Goal: Task Accomplishment & Management: Use online tool/utility

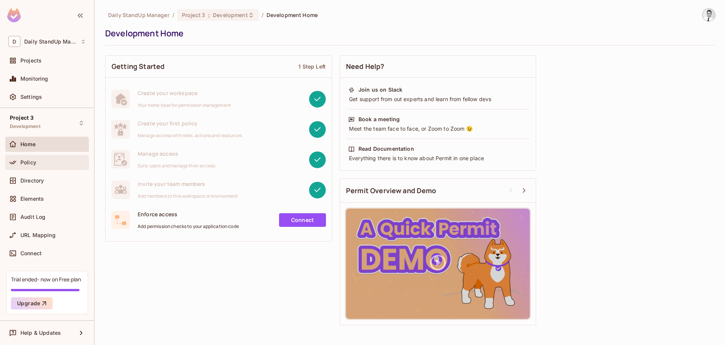
click at [39, 161] on div "Policy" at bounding box center [52, 162] width 65 height 6
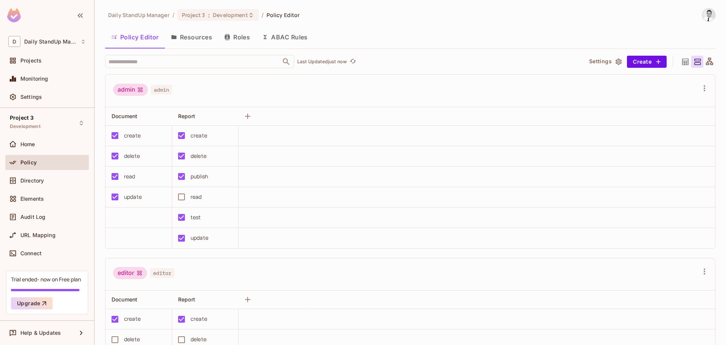
click at [205, 41] on button "Resources" at bounding box center [191, 37] width 53 height 19
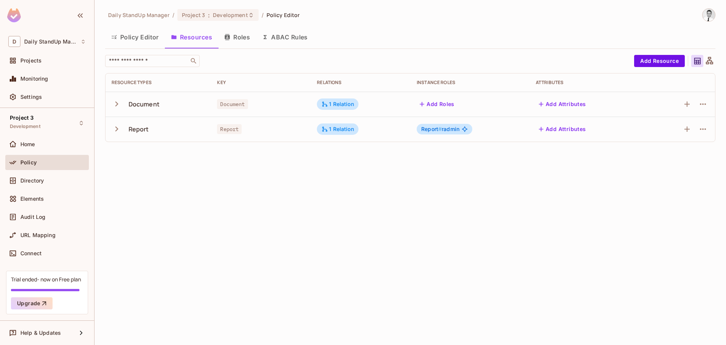
click at [119, 103] on icon "button" at bounding box center [117, 104] width 10 height 10
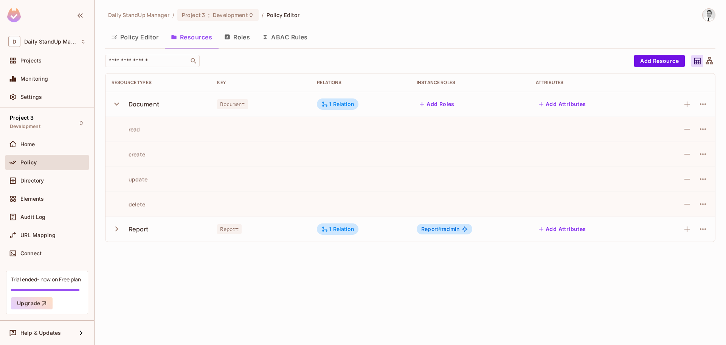
click at [118, 229] on icon "button" at bounding box center [117, 229] width 10 height 10
click at [116, 230] on icon "button" at bounding box center [117, 229] width 10 height 10
click at [330, 106] on div "1 Relation" at bounding box center [338, 104] width 33 height 7
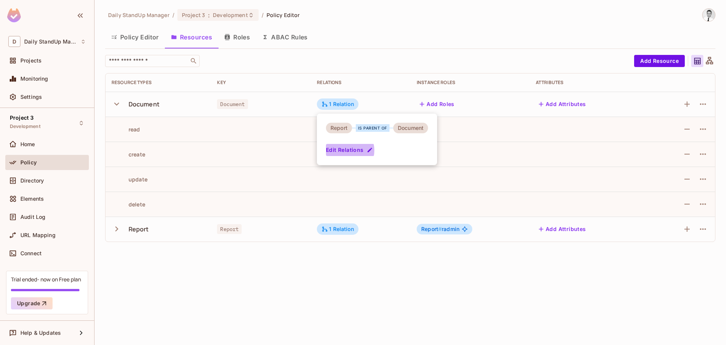
click at [344, 150] on button "Edit Relations" at bounding box center [350, 150] width 48 height 12
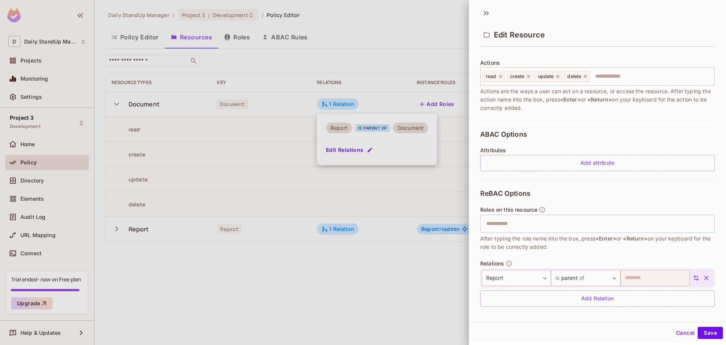
scroll to position [93, 0]
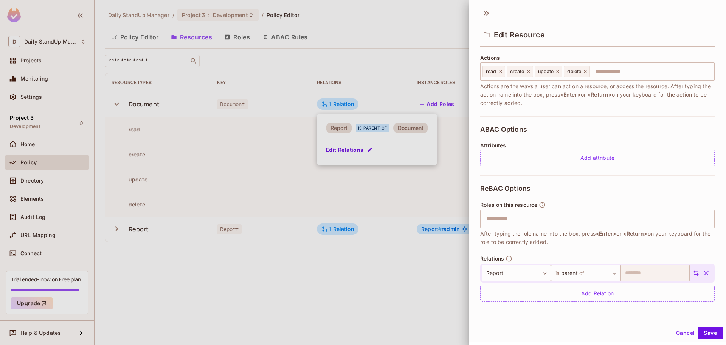
click at [703, 271] on icon "button" at bounding box center [707, 273] width 8 height 8
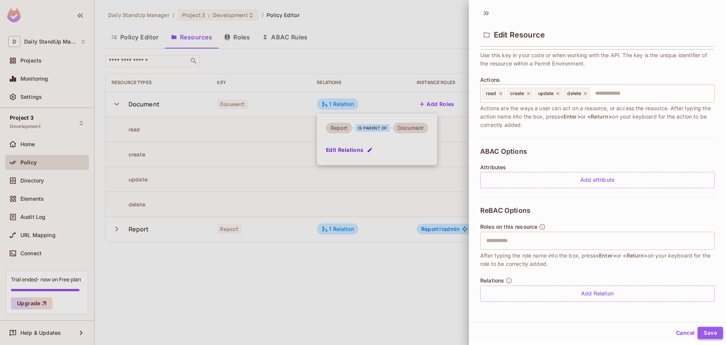
click at [705, 331] on button "Save" at bounding box center [710, 332] width 25 height 12
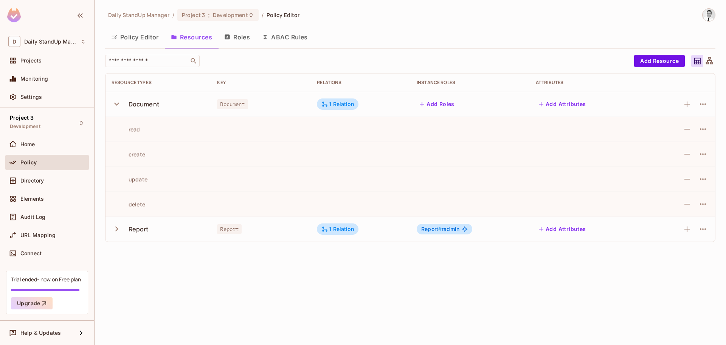
click at [236, 61] on div "​" at bounding box center [367, 61] width 525 height 12
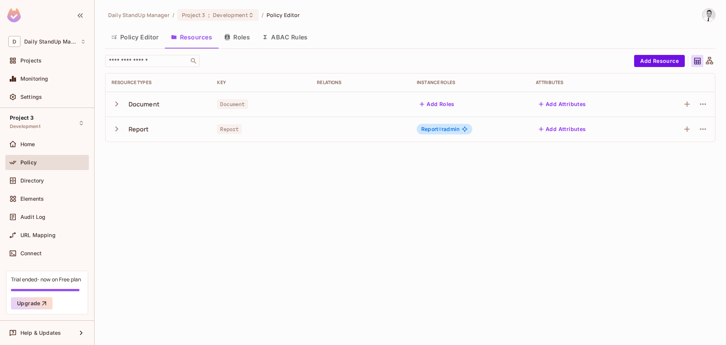
click at [328, 92] on td at bounding box center [361, 104] width 100 height 25
click at [334, 112] on td at bounding box center [361, 104] width 100 height 25
click at [372, 159] on div "Daily StandUp Manager / Project 3 : Development / Policy Editor Policy Editor R…" at bounding box center [411, 172] width 632 height 345
click at [119, 103] on icon "button" at bounding box center [117, 104] width 10 height 10
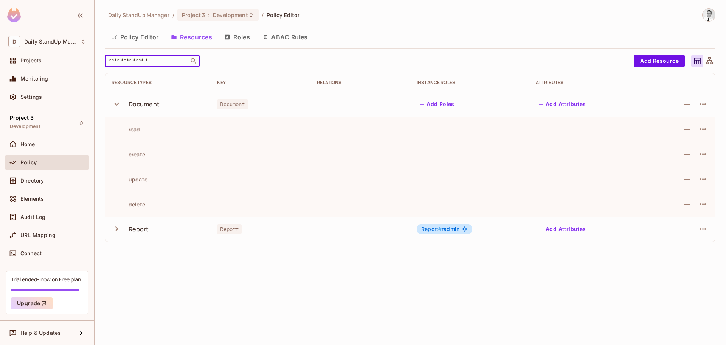
click at [142, 60] on input "text" at bounding box center [146, 61] width 79 height 8
click at [299, 53] on div "Daily StandUp Manager / Project 3 : Development / Policy Editor Policy Editor R…" at bounding box center [410, 127] width 611 height 239
click at [118, 226] on icon "button" at bounding box center [117, 229] width 10 height 10
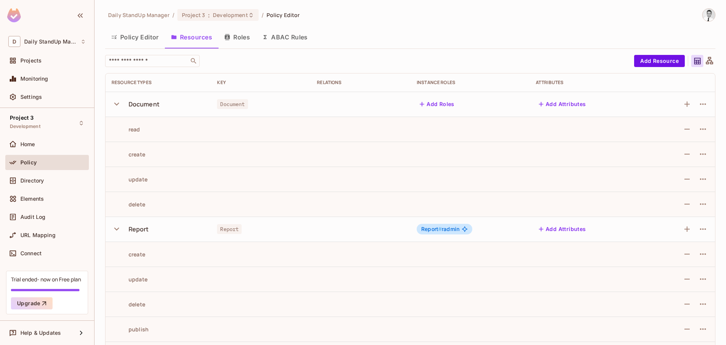
click at [119, 108] on icon "button" at bounding box center [117, 104] width 10 height 10
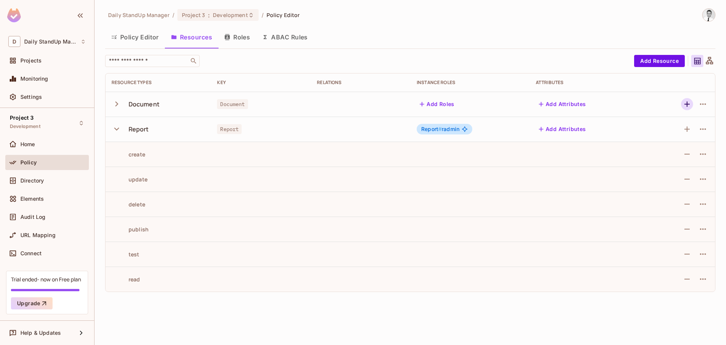
click at [689, 103] on icon "button" at bounding box center [687, 103] width 9 height 9
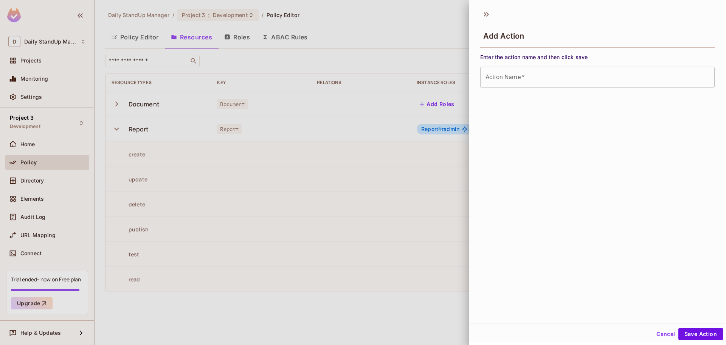
drag, startPoint x: 681, startPoint y: 36, endPoint x: 563, endPoint y: 23, distance: 118.4
click at [679, 36] on div "Add Action" at bounding box center [597, 35] width 235 height 25
click at [490, 16] on icon at bounding box center [486, 14] width 12 height 12
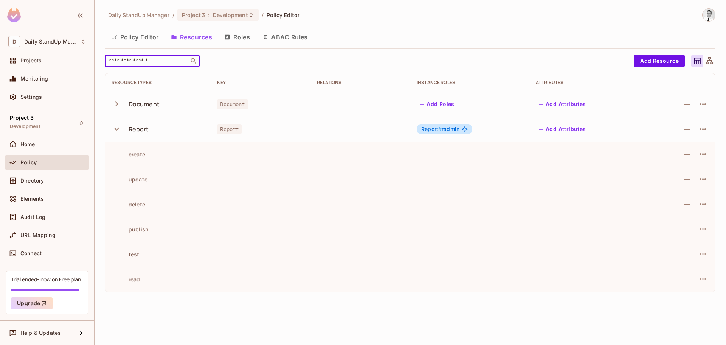
click at [141, 59] on input "text" at bounding box center [146, 61] width 79 height 8
click at [128, 64] on input "text" at bounding box center [146, 61] width 79 height 8
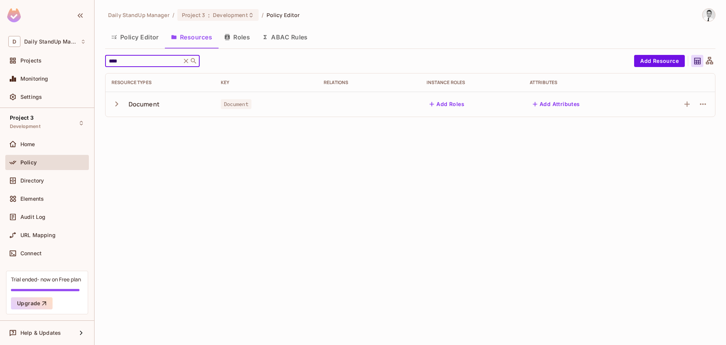
type input "****"
drag, startPoint x: 191, startPoint y: 62, endPoint x: 250, endPoint y: 65, distance: 59.1
click at [190, 62] on icon at bounding box center [186, 61] width 8 height 8
